Goal: Information Seeking & Learning: Learn about a topic

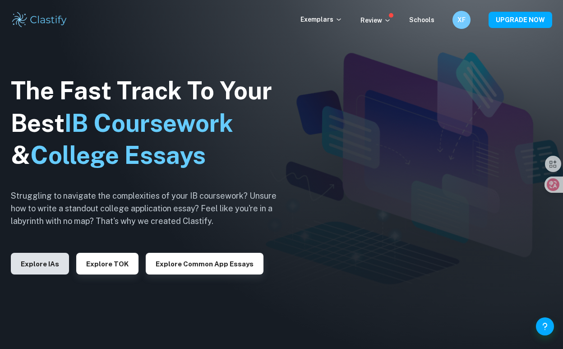
click at [53, 263] on button "Explore IAs" at bounding box center [40, 264] width 58 height 22
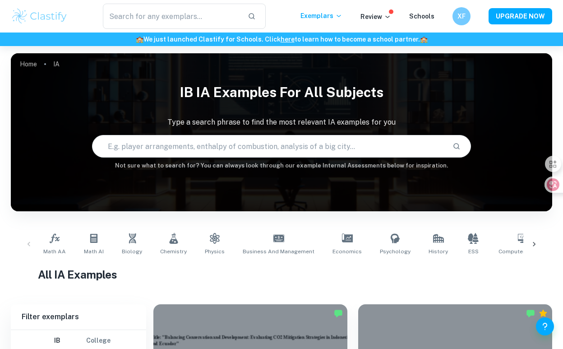
scroll to position [98, 0]
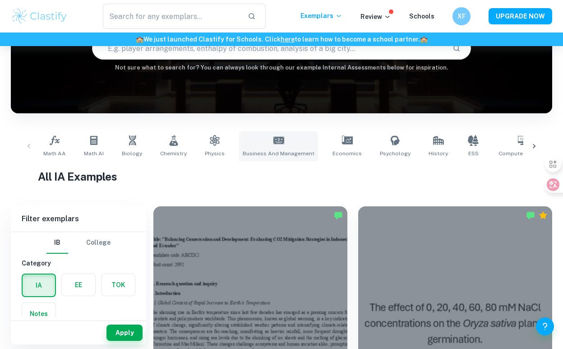
click at [268, 149] on link "Business and Management" at bounding box center [278, 146] width 79 height 30
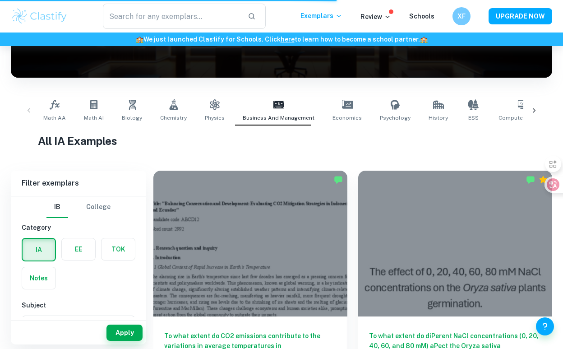
scroll to position [0, 0]
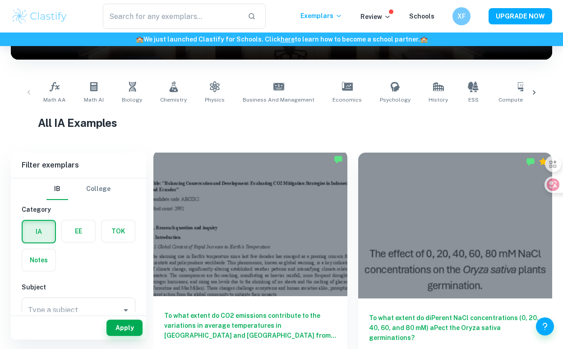
scroll to position [142, 0]
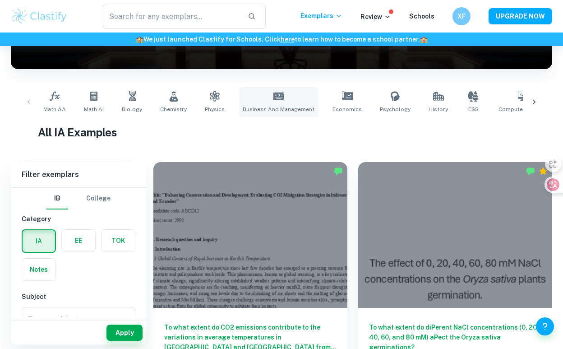
click at [274, 100] on icon at bounding box center [279, 96] width 11 height 11
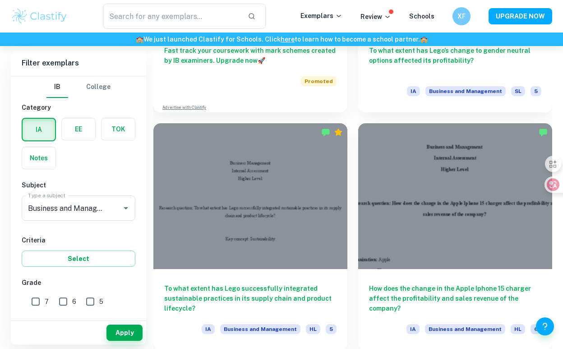
scroll to position [1133, 0]
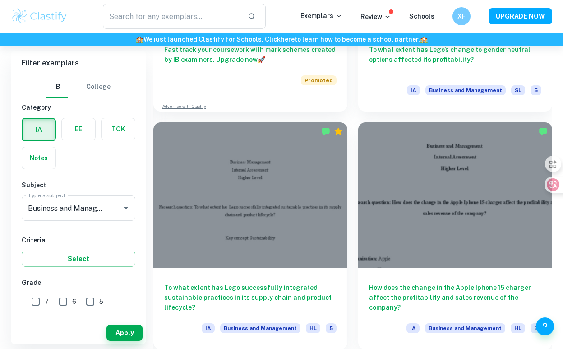
click at [34, 306] on input "7" at bounding box center [36, 302] width 18 height 18
checkbox input "true"
click at [119, 326] on button "Apply" at bounding box center [125, 333] width 36 height 16
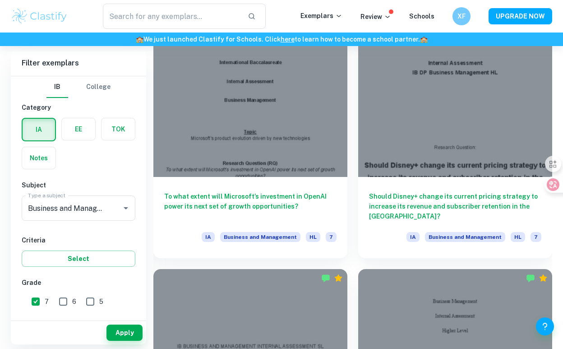
scroll to position [1702, 0]
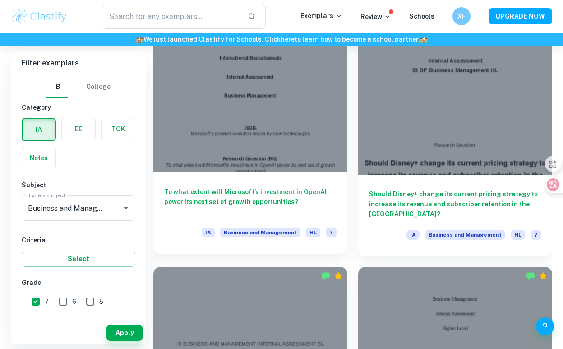
click at [262, 123] on div at bounding box center [251, 100] width 194 height 146
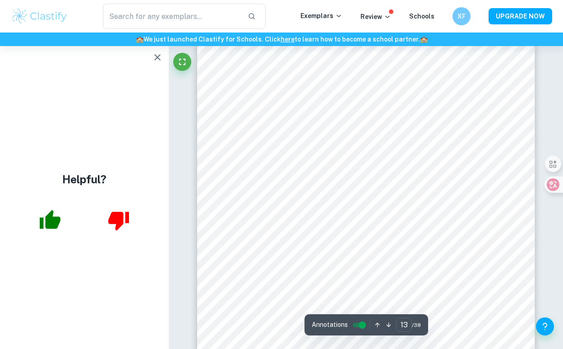
scroll to position [5528, 0]
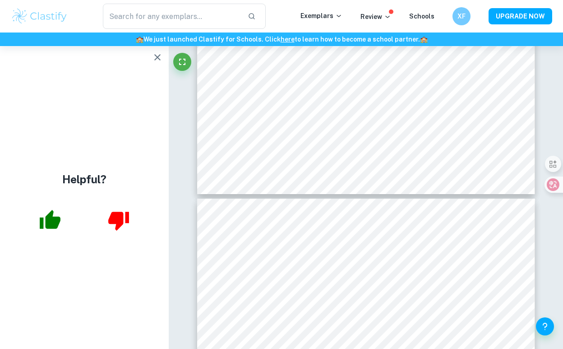
type input "14"
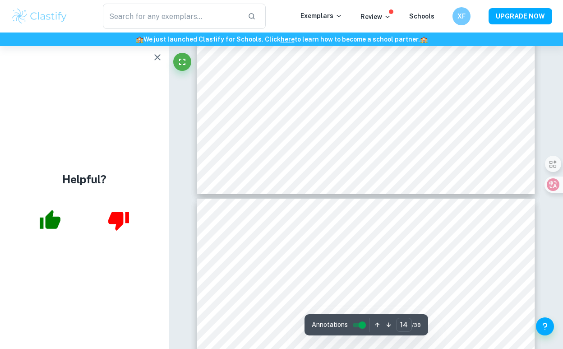
scroll to position [6024, 0]
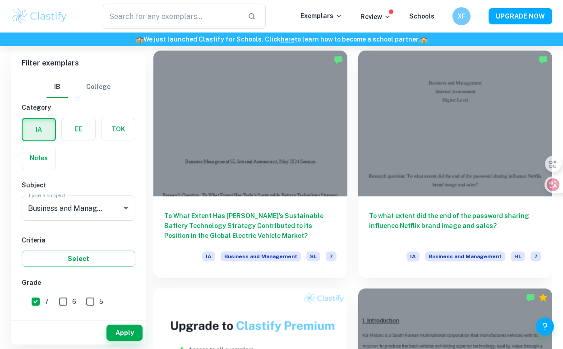
scroll to position [2628, 0]
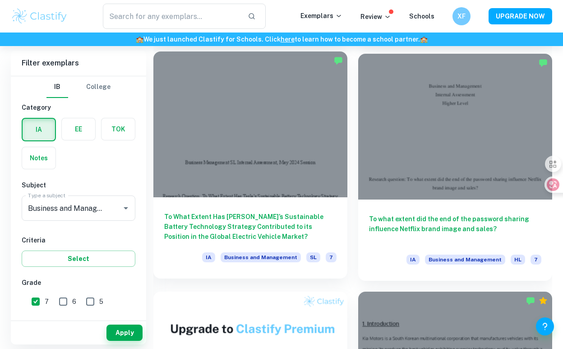
click at [326, 140] on div at bounding box center [251, 124] width 194 height 146
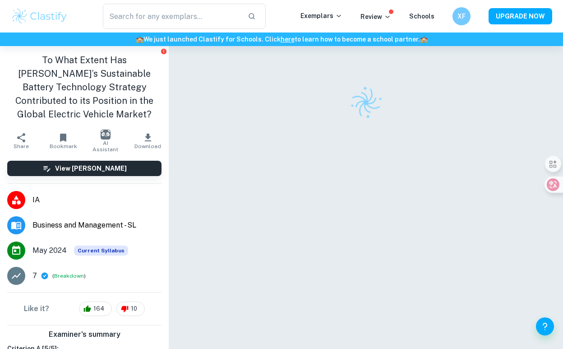
scroll to position [46, 0]
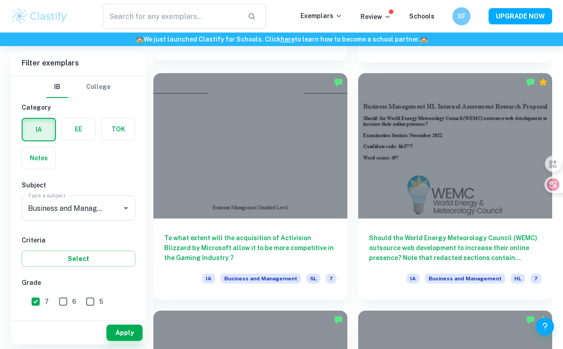
scroll to position [3797, 0]
click at [221, 129] on div at bounding box center [251, 147] width 194 height 146
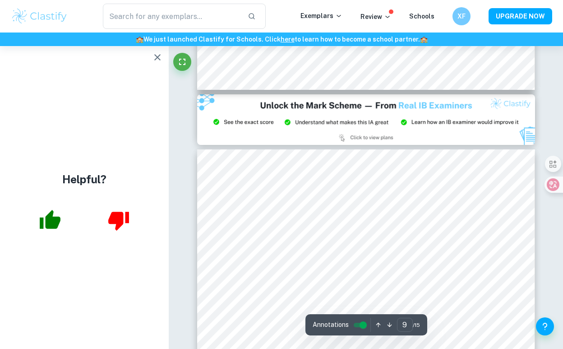
scroll to position [4096, 0]
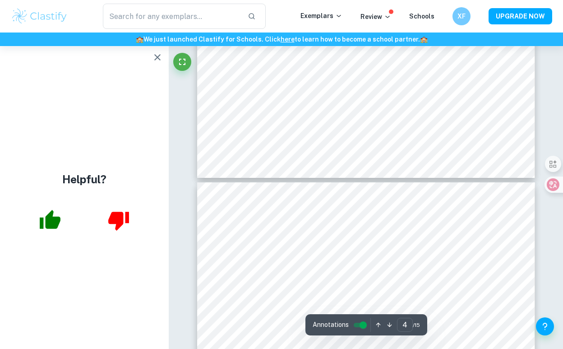
type input "3"
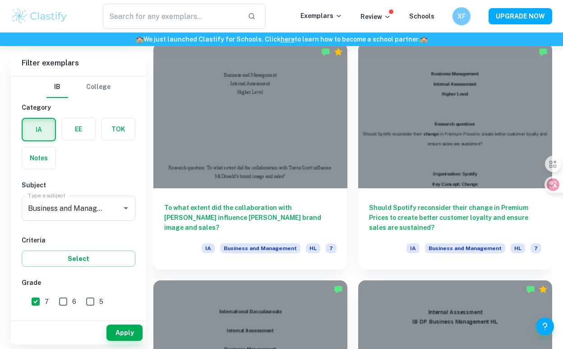
scroll to position [1451, 0]
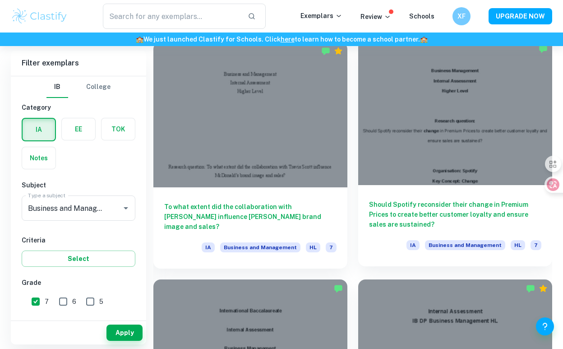
click at [417, 145] on div at bounding box center [455, 113] width 194 height 146
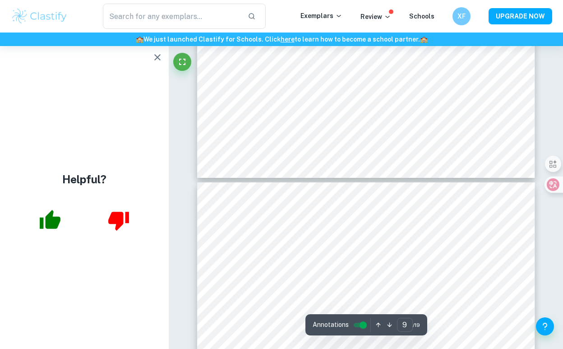
scroll to position [4016, 0]
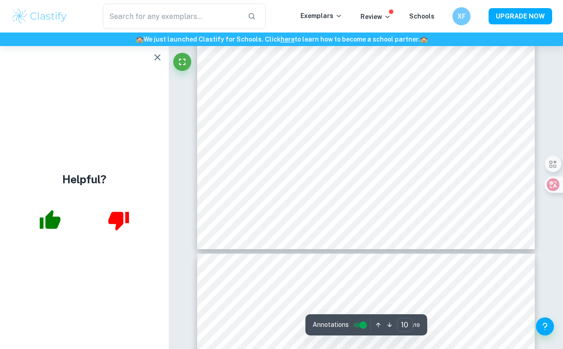
type input "11"
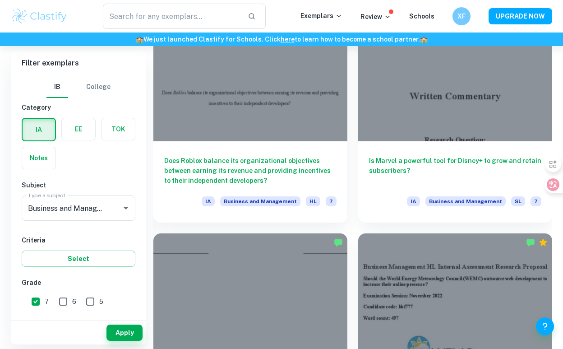
scroll to position [3636, 0]
